Goal: Task Accomplishment & Management: Use online tool/utility

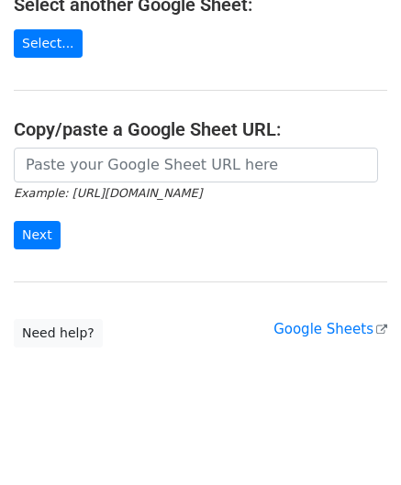
scroll to position [261, 0]
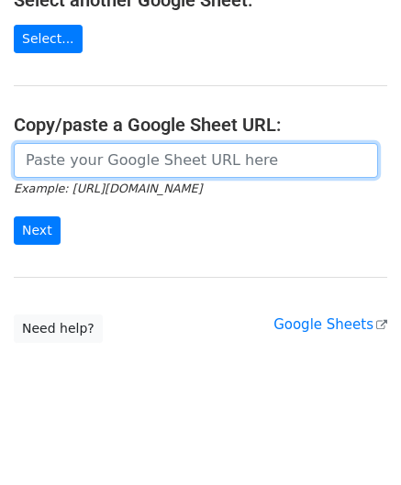
click at [56, 150] on input "url" at bounding box center [196, 160] width 364 height 35
paste input "https://docs.google.com/spreadsheets/d/1qjCFVa-05buhFcYJuT2WZlyUR3I3swT0oH3fUCh…"
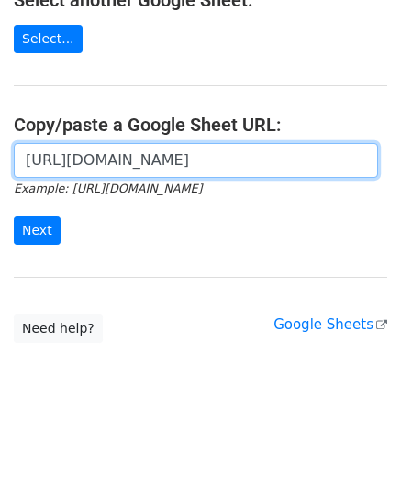
scroll to position [0, 389]
type input "https://docs.google.com/spreadsheets/d/1qjCFVa-05buhFcYJuT2WZlyUR3I3swT0oH3fUCh…"
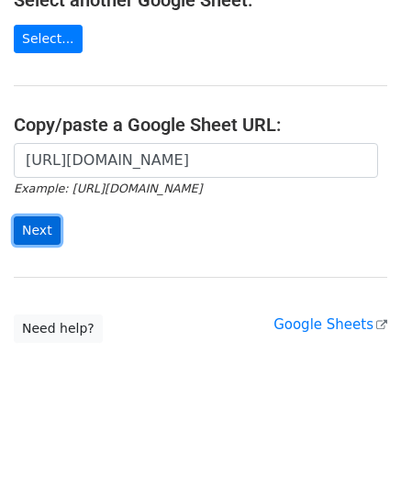
click at [43, 226] on input "Next" at bounding box center [37, 231] width 47 height 28
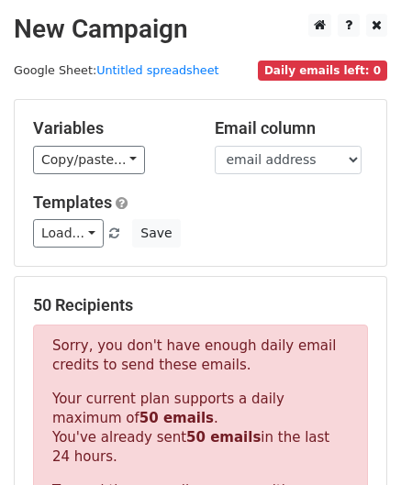
scroll to position [619, 0]
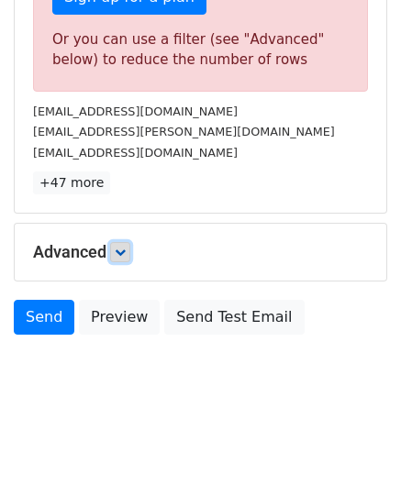
click at [125, 249] on icon at bounding box center [120, 252] width 11 height 11
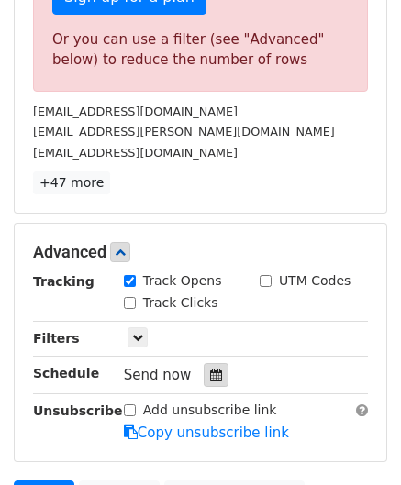
click at [210, 369] on icon at bounding box center [216, 375] width 12 height 13
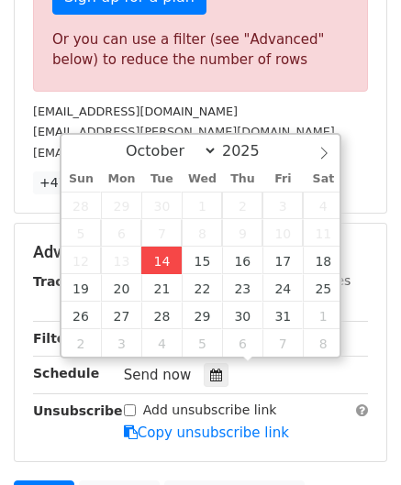
type input "[DATE] 12:00"
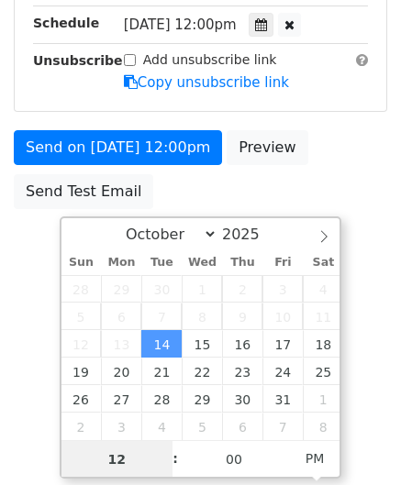
type input "4"
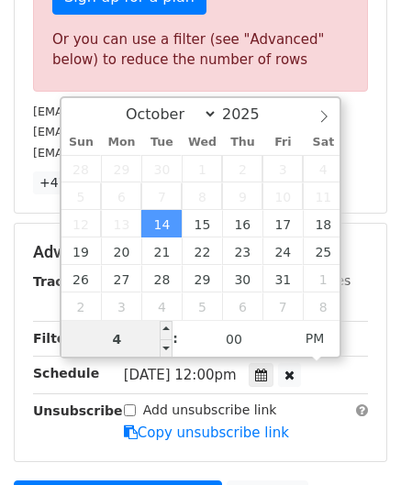
click at [136, 340] on input "4" at bounding box center [117, 339] width 112 height 37
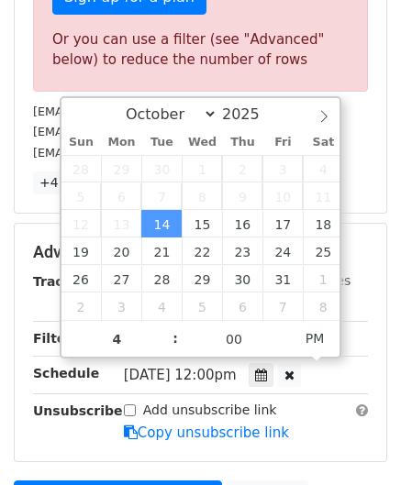
type input "[DATE] 16:00"
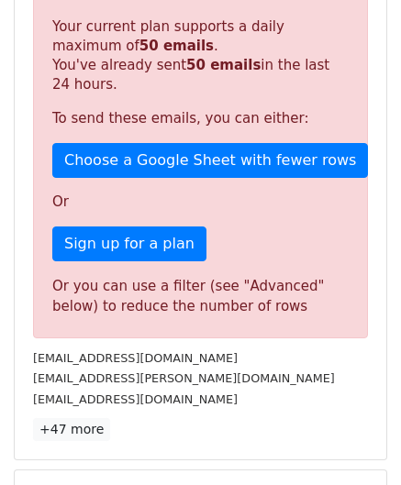
scroll to position [841, 0]
